Goal: Browse casually

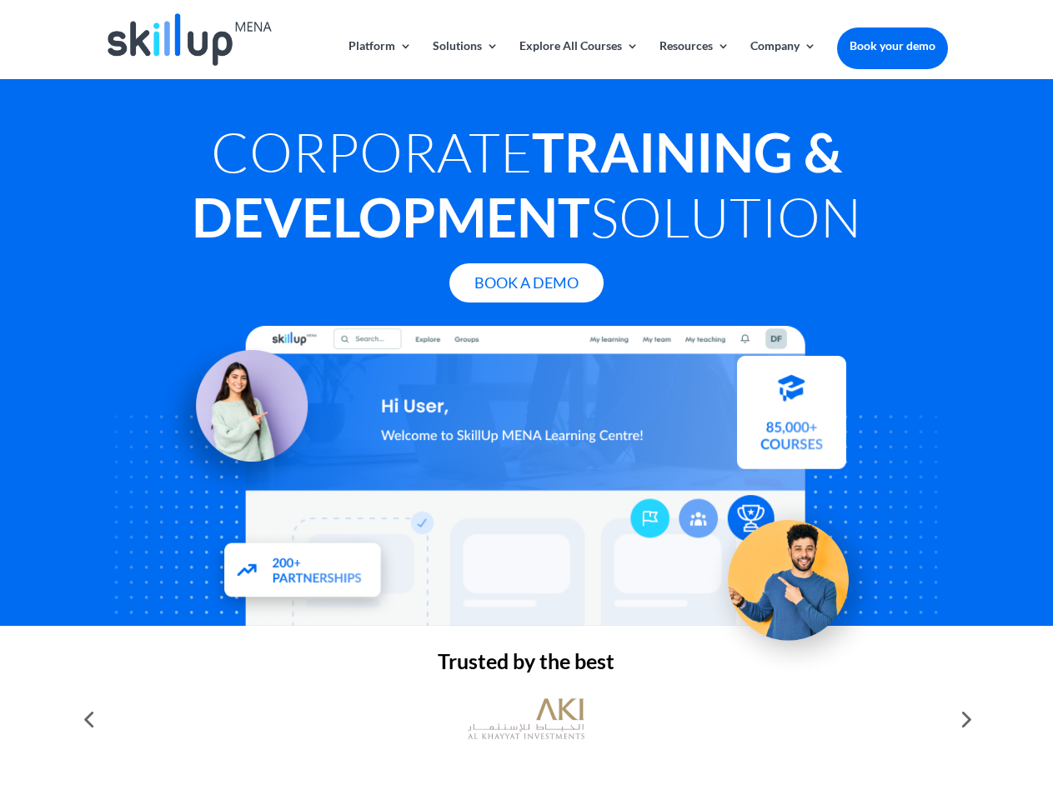
click at [526, 400] on div at bounding box center [526, 476] width 842 height 300
click at [464, 59] on link "Solutions" at bounding box center [466, 59] width 66 height 39
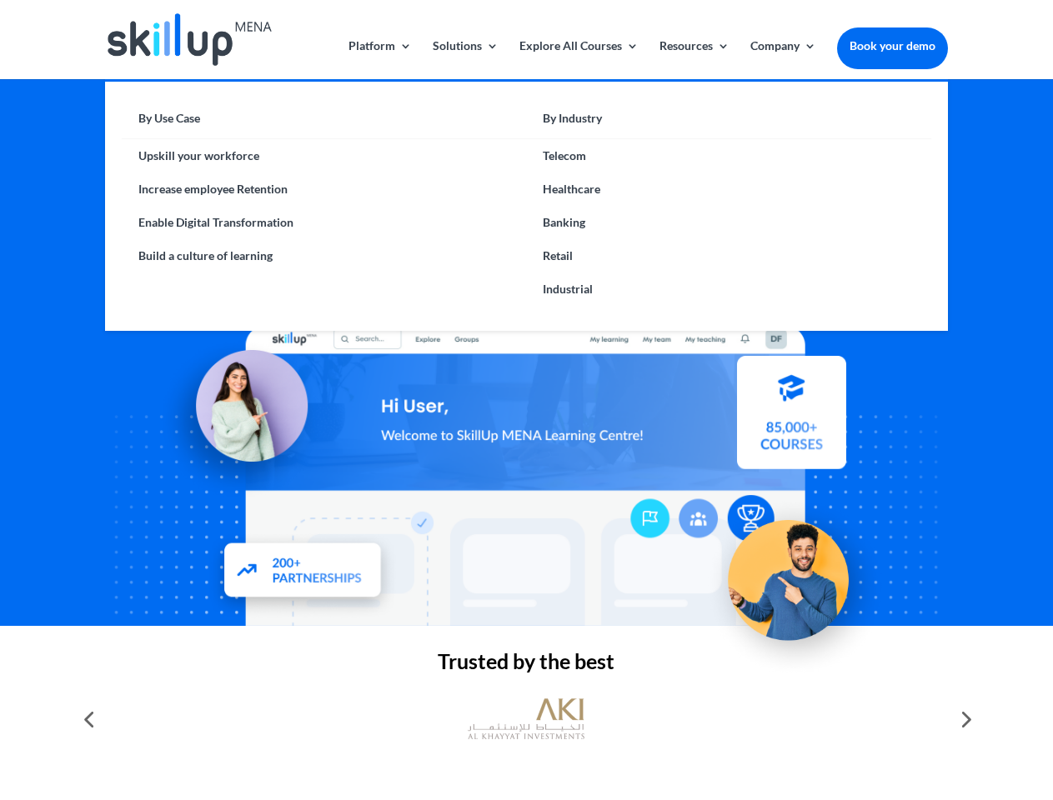
click at [578, 59] on link "Explore All Courses" at bounding box center [578, 59] width 119 height 39
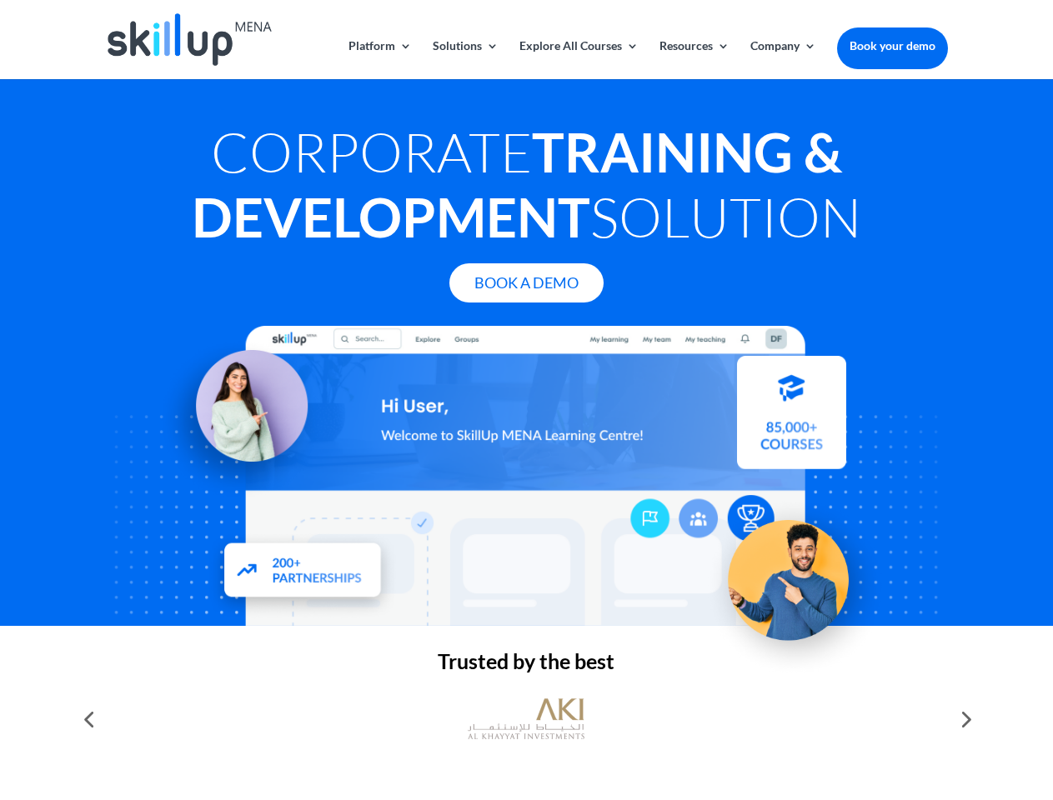
click at [693, 59] on link "Resources" at bounding box center [694, 59] width 70 height 39
click at [783, 59] on link "Company" at bounding box center [783, 59] width 66 height 39
click at [526, 719] on img at bounding box center [526, 719] width 117 height 58
